Goal: Navigation & Orientation: Go to known website

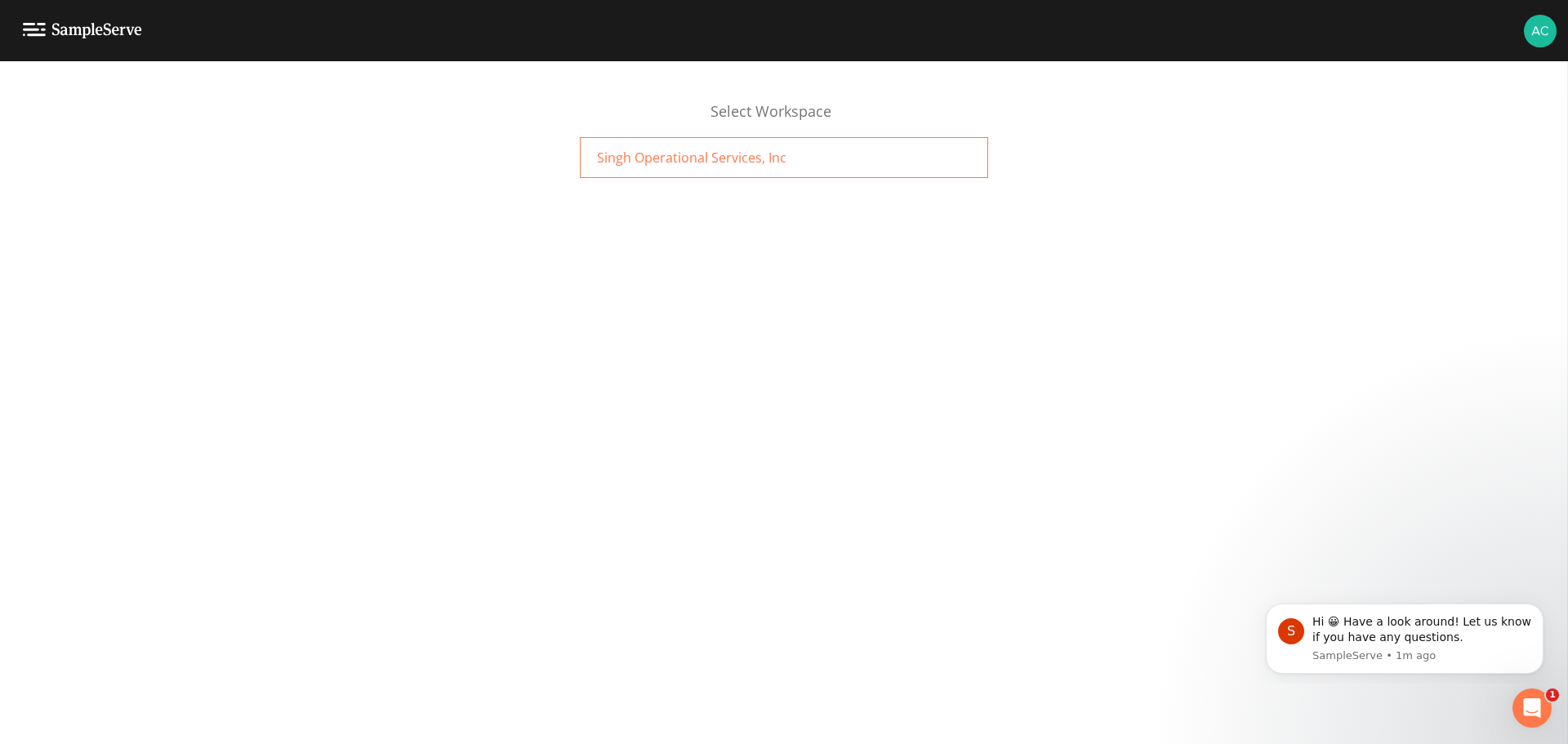
click at [690, 162] on span "Singh Operational Services, Inc" at bounding box center [691, 157] width 189 height 19
